Goal: Find specific page/section: Find specific page/section

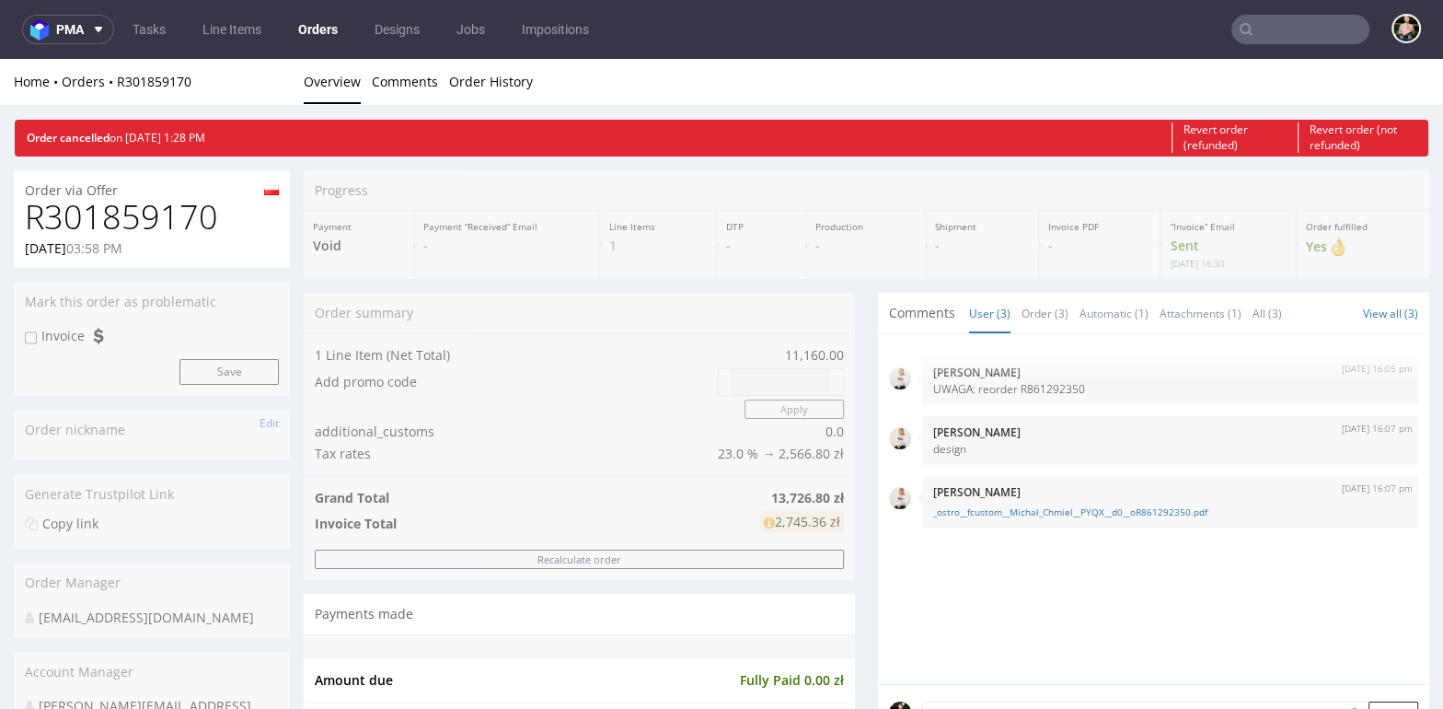
scroll to position [574, 0]
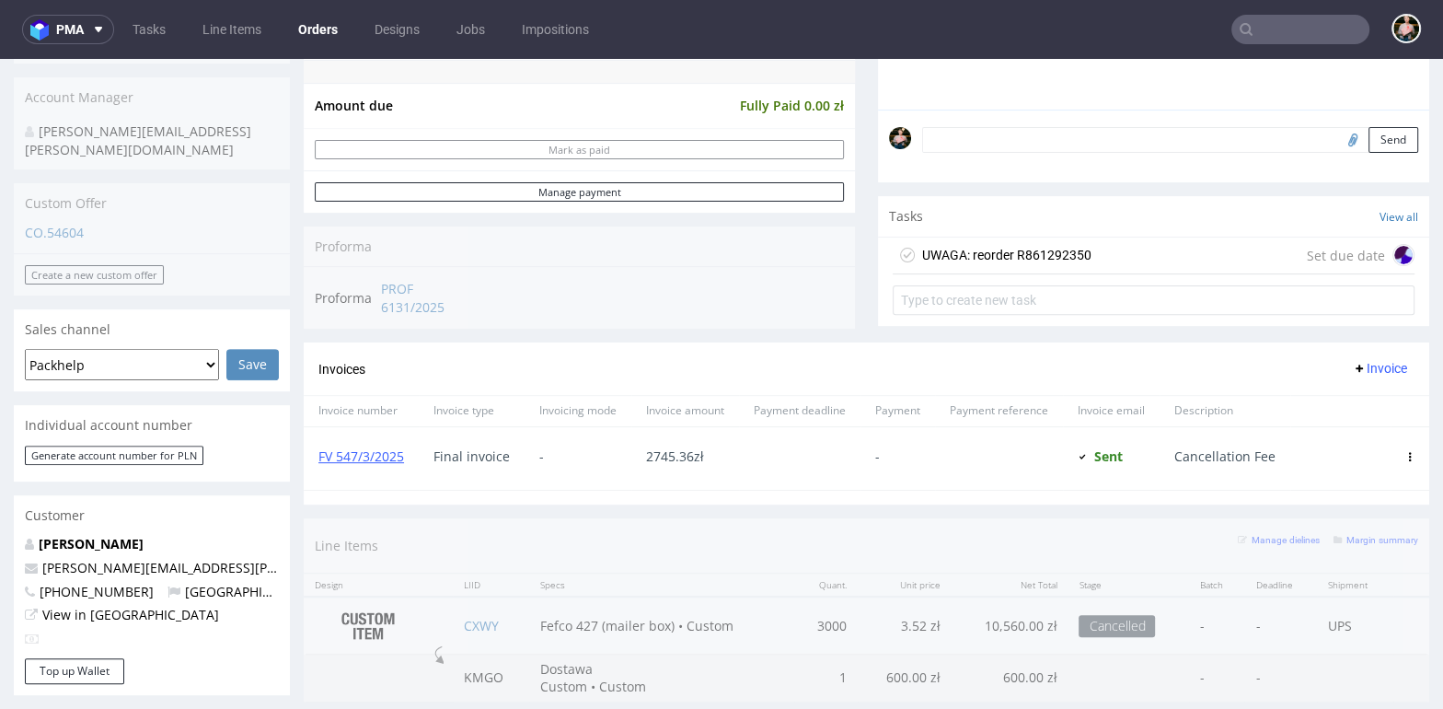
click at [1305, 27] on input "text" at bounding box center [1300, 29] width 138 height 29
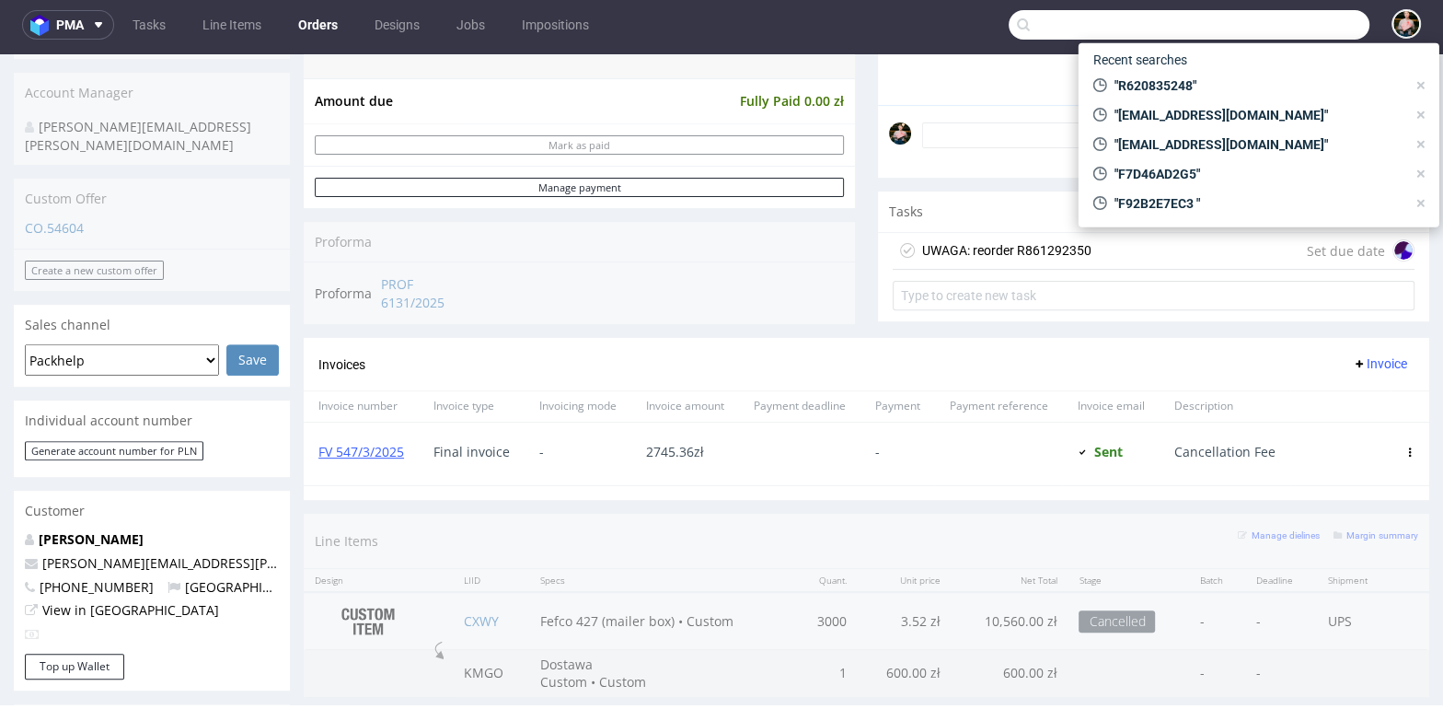
paste input "R620835248"
type input "R620835248"
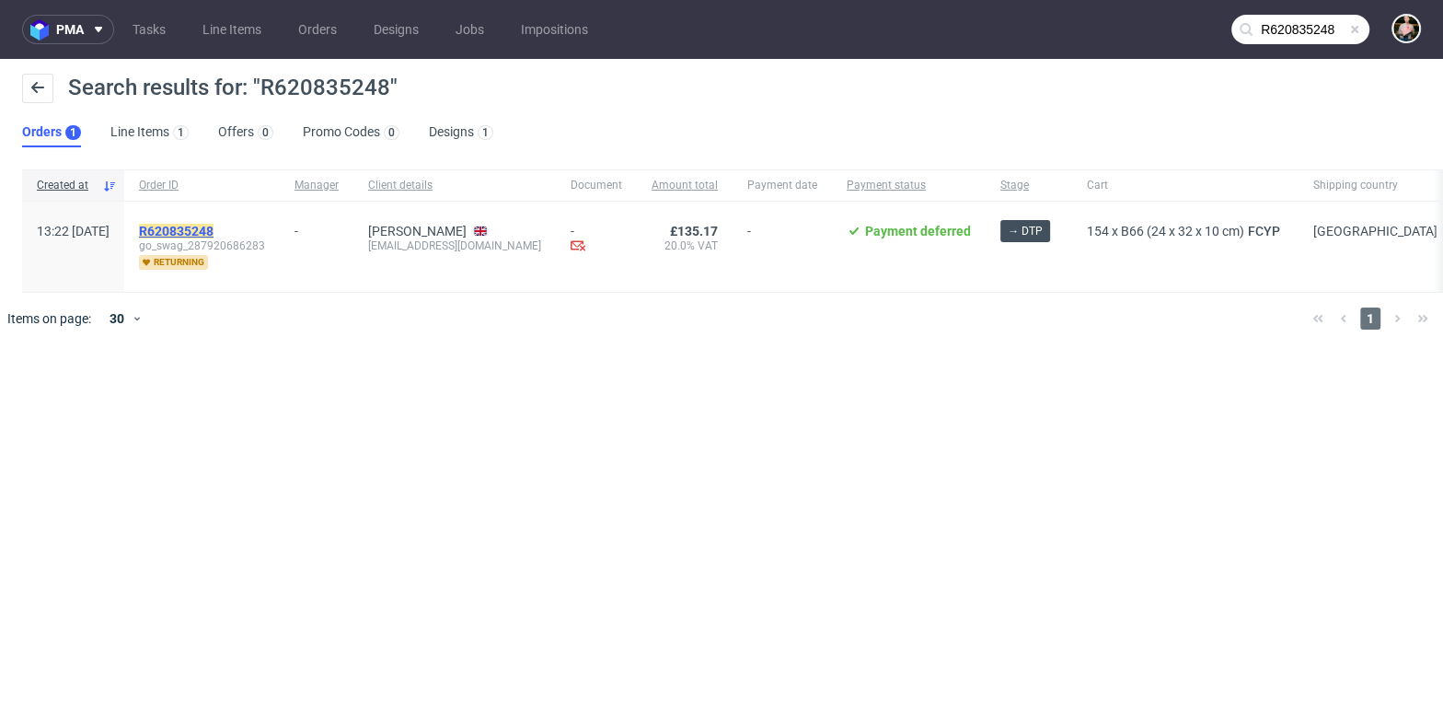
click at [213, 230] on mark "R620835248" at bounding box center [176, 231] width 75 height 15
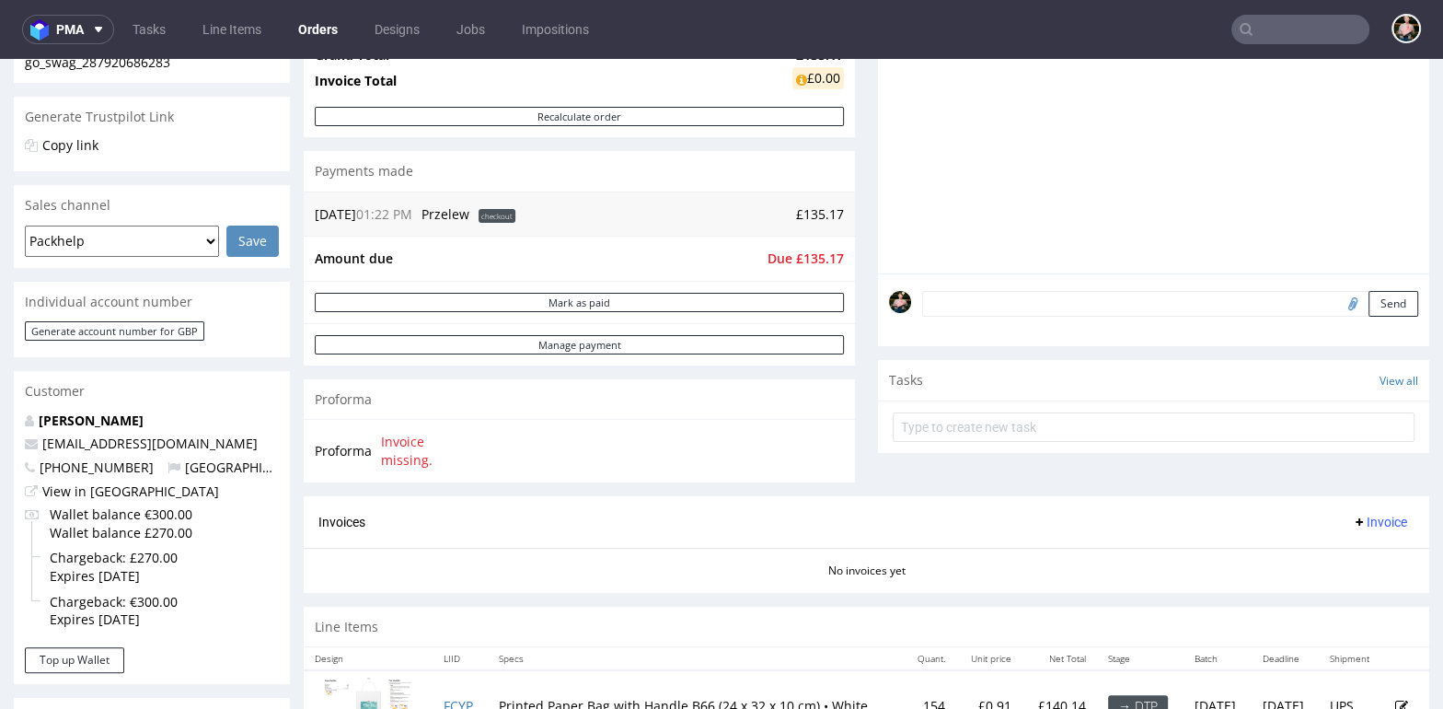
scroll to position [557, 0]
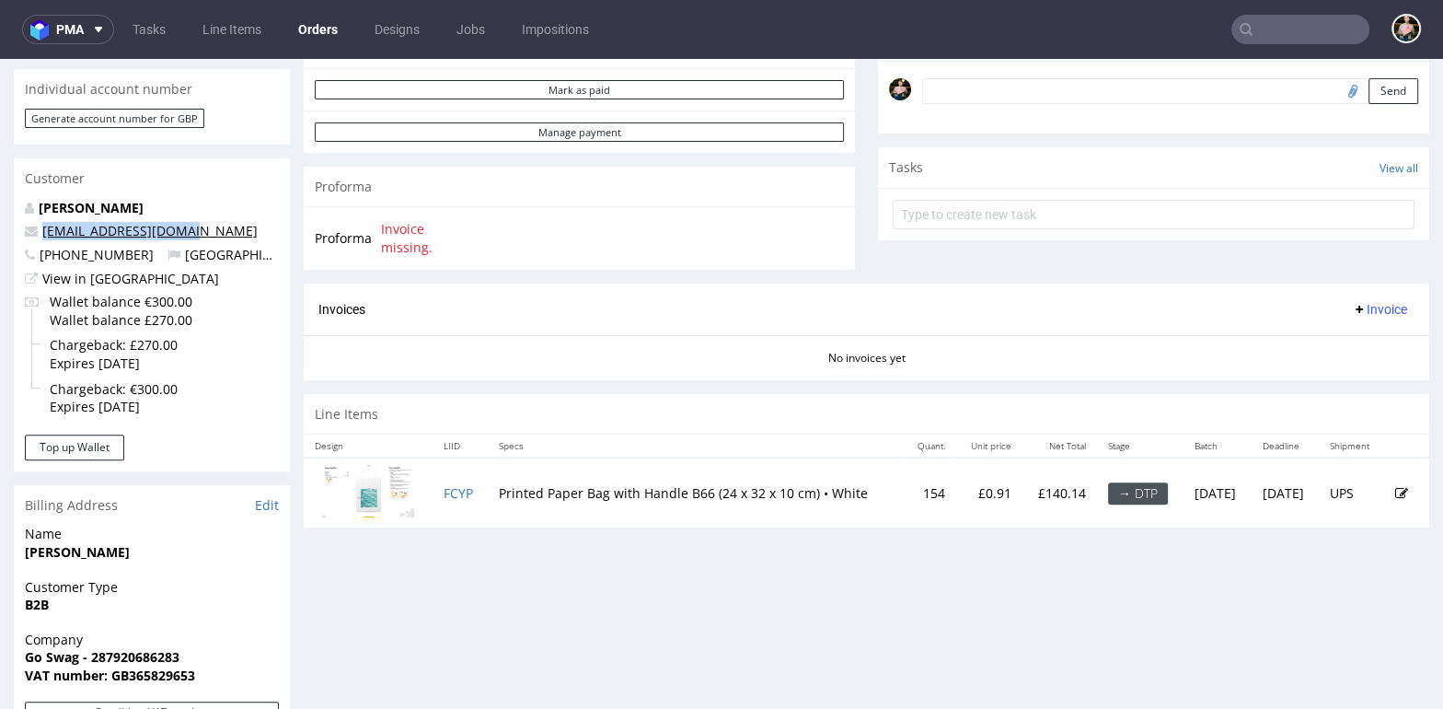
drag, startPoint x: 214, startPoint y: 235, endPoint x: 43, endPoint y: 231, distance: 171.2
click at [43, 231] on p "[EMAIL_ADDRESS][DOMAIN_NAME]" at bounding box center [152, 231] width 254 height 18
copy link "[EMAIL_ADDRESS][DOMAIN_NAME]"
click at [1262, 34] on input "text" at bounding box center [1300, 29] width 138 height 29
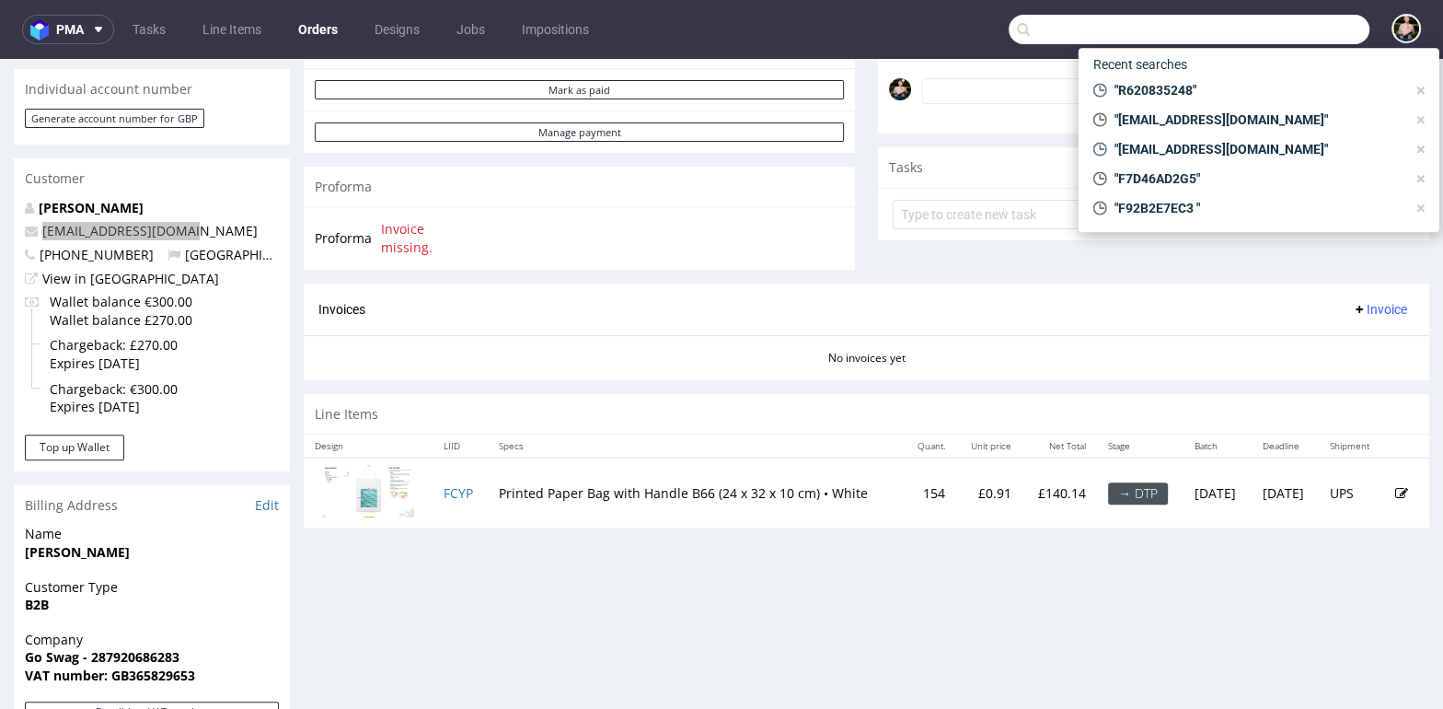
paste input "R401396268"
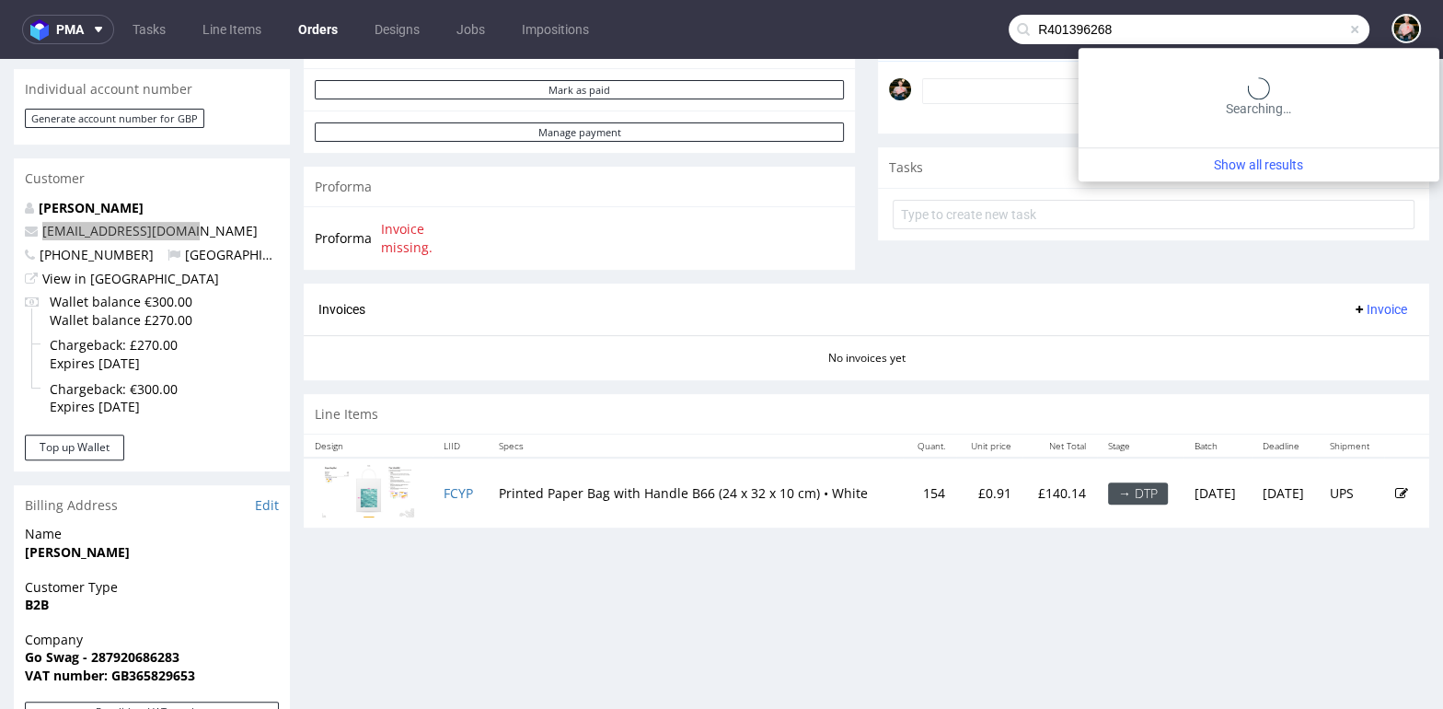
type input "R401396268"
